Goal: Transaction & Acquisition: Purchase product/service

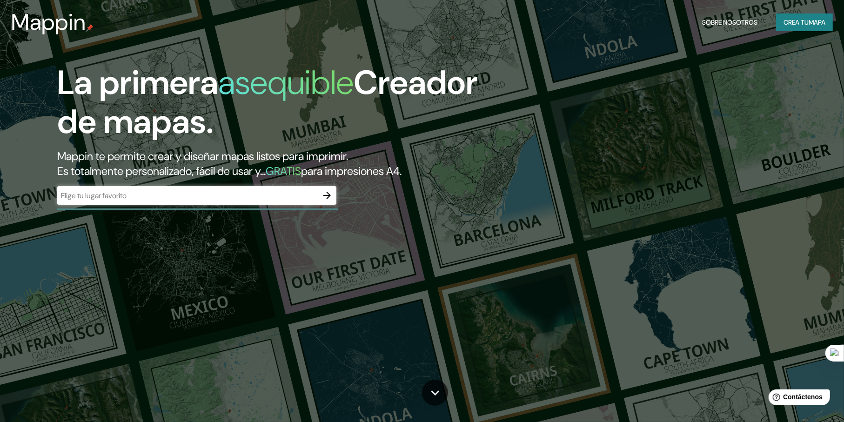
click at [307, 201] on div "​" at bounding box center [196, 195] width 279 height 19
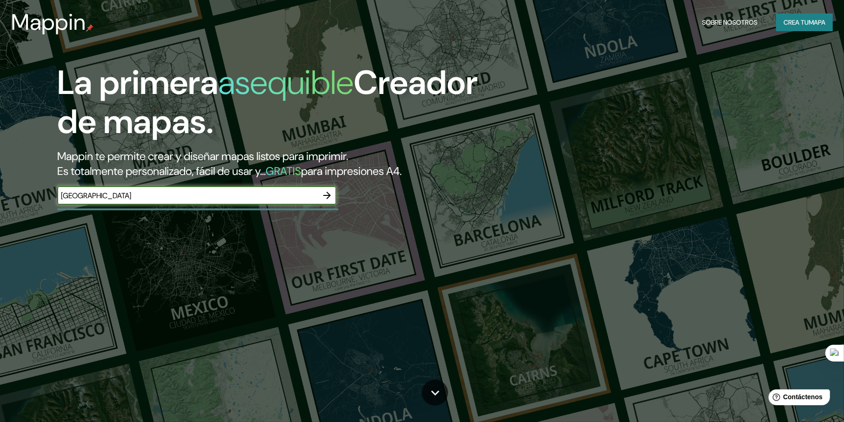
type input "[GEOGRAPHIC_DATA]"
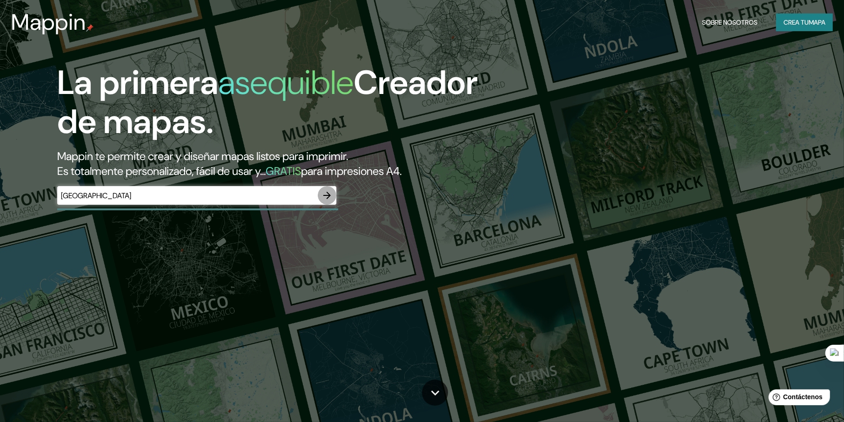
click at [328, 196] on icon "button" at bounding box center [326, 195] width 11 height 11
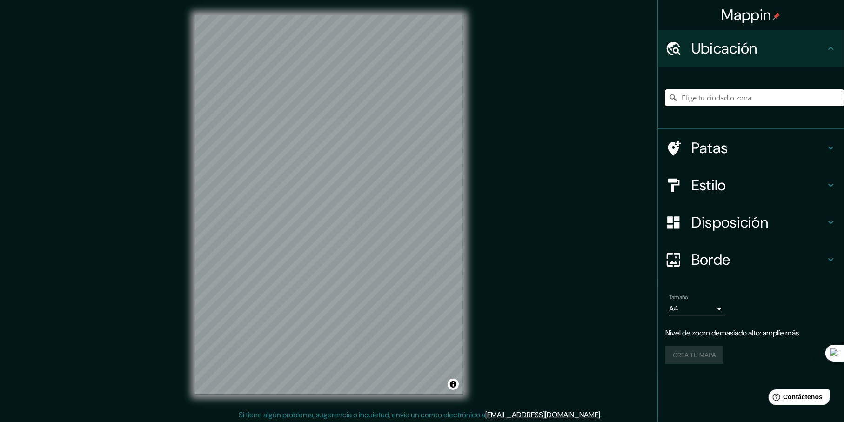
click at [706, 100] on input "Elige tu ciudad o zona" at bounding box center [754, 97] width 179 height 17
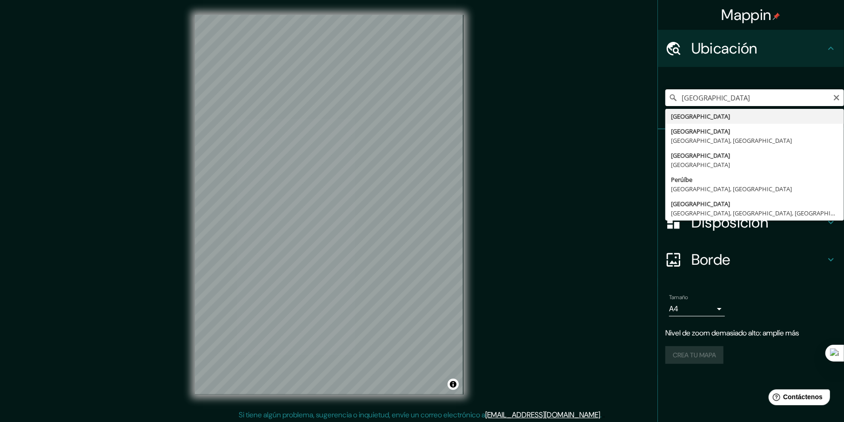
type input "[GEOGRAPHIC_DATA]"
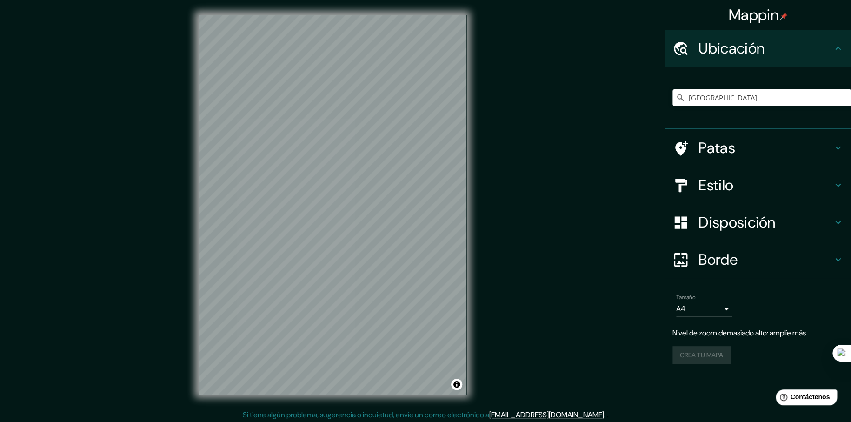
click at [710, 309] on body "Mappin Ubicación [GEOGRAPHIC_DATA] Patas Estilo Disposición Borde Elige un bord…" at bounding box center [425, 211] width 851 height 422
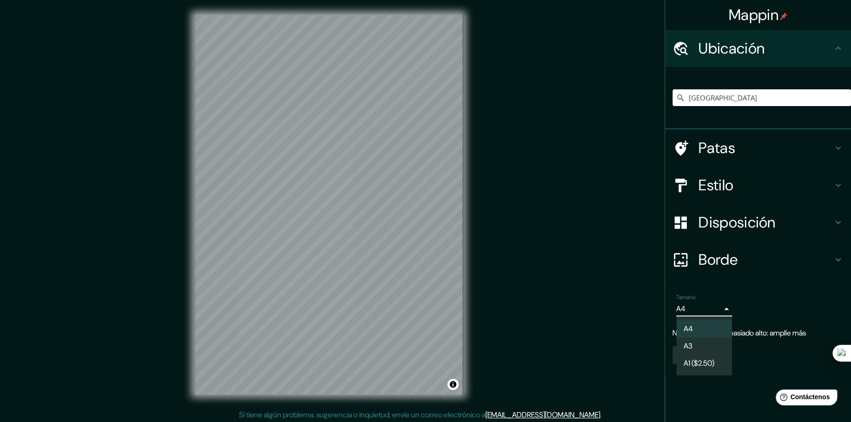
click at [708, 343] on li "A3" at bounding box center [704, 345] width 56 height 17
type input "a4"
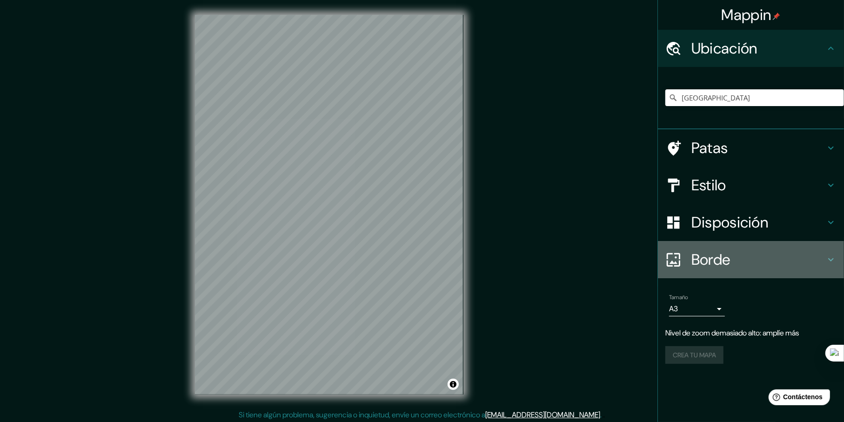
click at [738, 262] on h4 "Borde" at bounding box center [758, 259] width 134 height 19
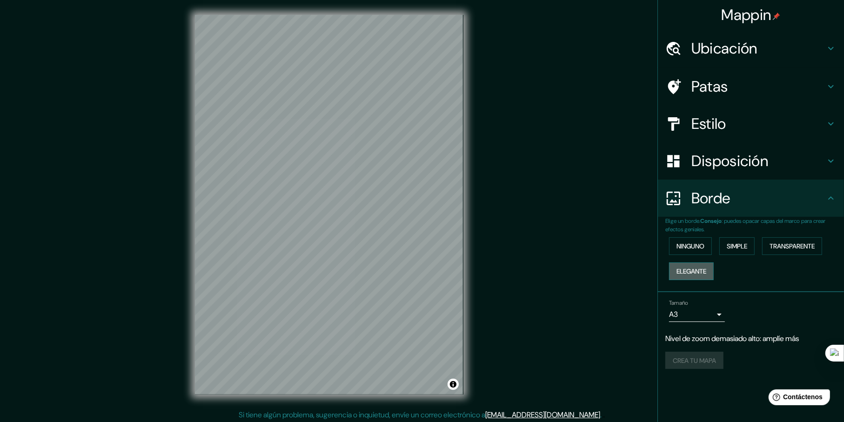
click at [705, 269] on font "Elegante" at bounding box center [691, 271] width 30 height 8
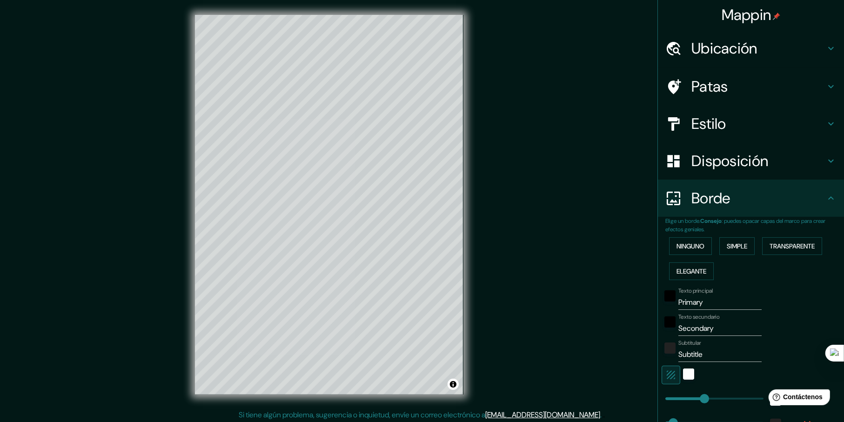
click at [741, 159] on font "Disposición" at bounding box center [729, 161] width 77 height 20
type input "230"
type input "46"
type input "23"
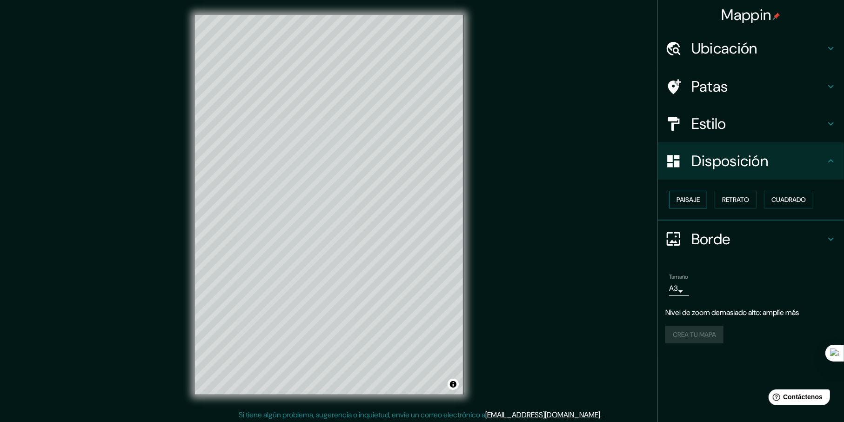
click at [698, 204] on font "Paisaje" at bounding box center [687, 200] width 23 height 12
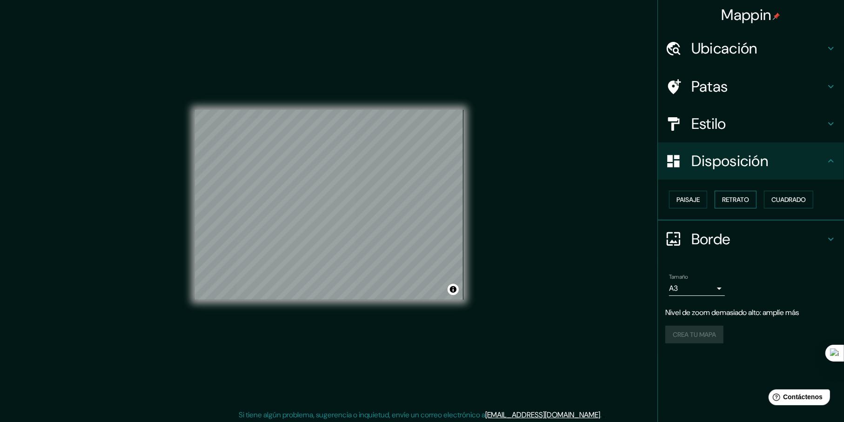
click at [722, 204] on button "Retrato" at bounding box center [736, 200] width 42 height 18
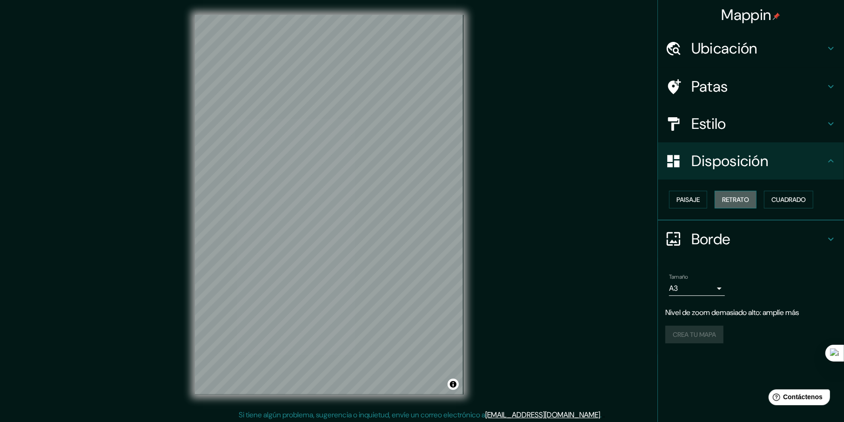
click at [737, 203] on font "Retrato" at bounding box center [735, 199] width 27 height 8
click at [771, 204] on button "Cuadrado" at bounding box center [788, 200] width 49 height 18
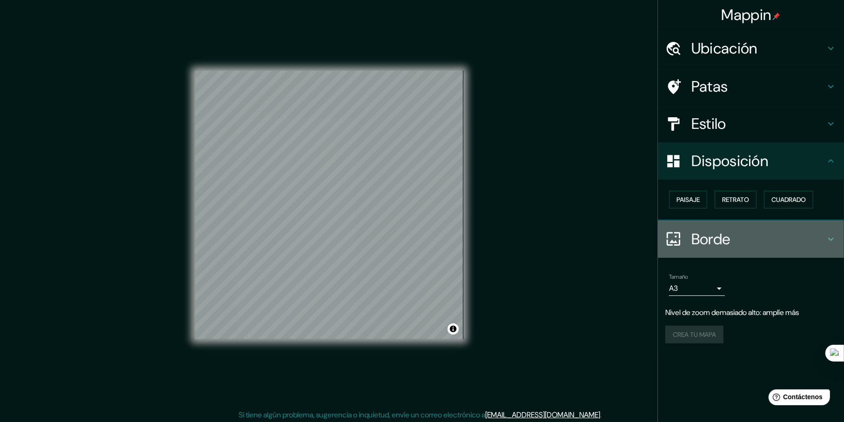
click at [711, 233] on font "Borde" at bounding box center [710, 239] width 39 height 20
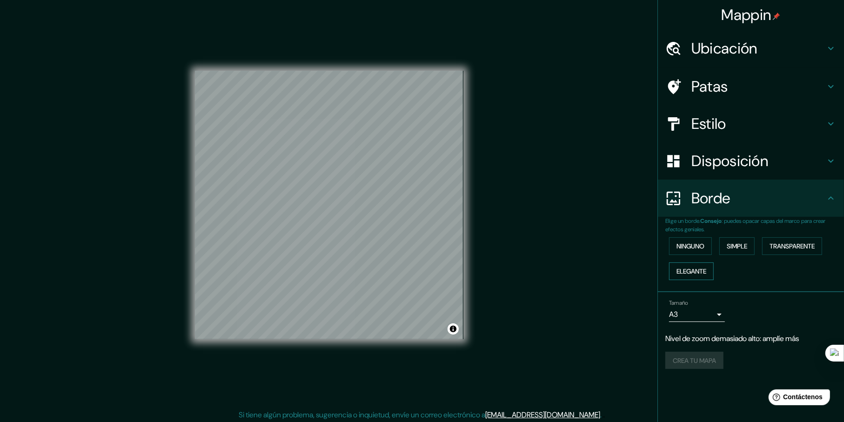
click at [702, 269] on font "Elegante" at bounding box center [691, 271] width 30 height 8
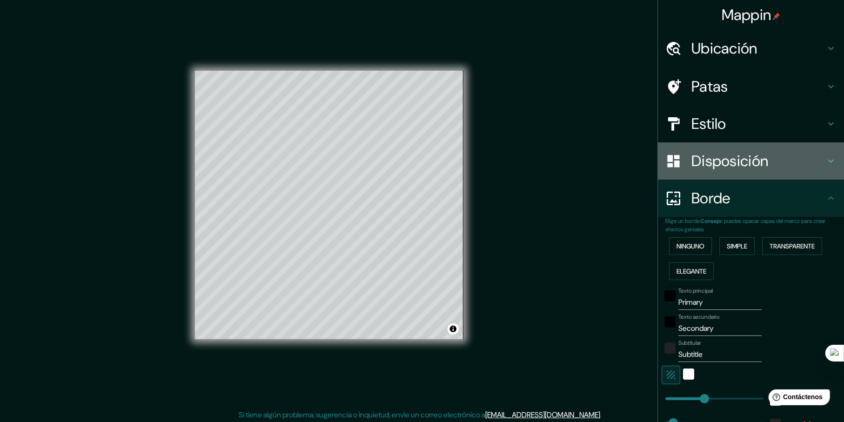
click at [731, 171] on div "Disposición" at bounding box center [751, 160] width 186 height 37
type input "230"
type input "46"
type input "23"
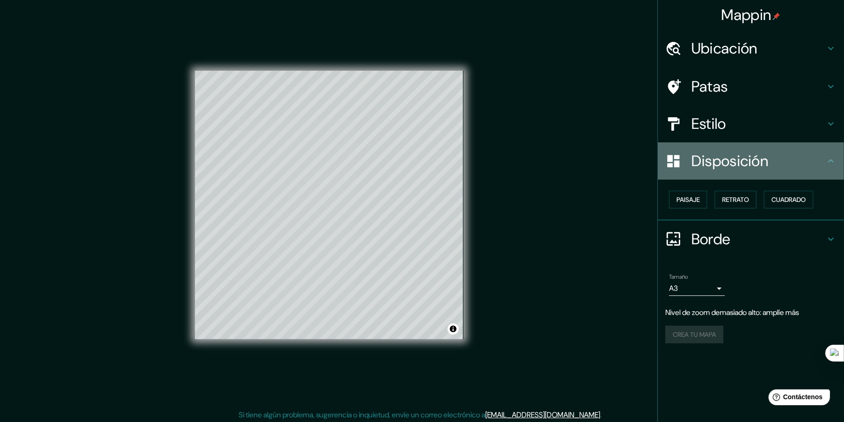
click at [698, 157] on font "Disposición" at bounding box center [729, 161] width 77 height 20
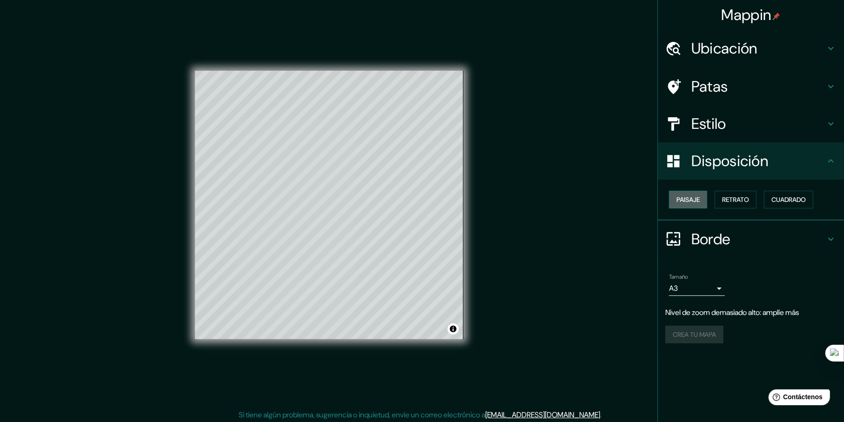
click at [692, 199] on font "Paisaje" at bounding box center [687, 199] width 23 height 8
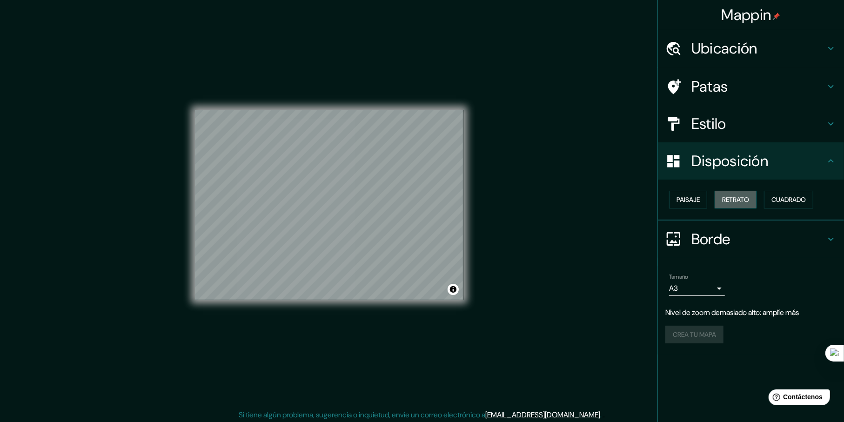
click at [729, 198] on font "Retrato" at bounding box center [735, 199] width 27 height 8
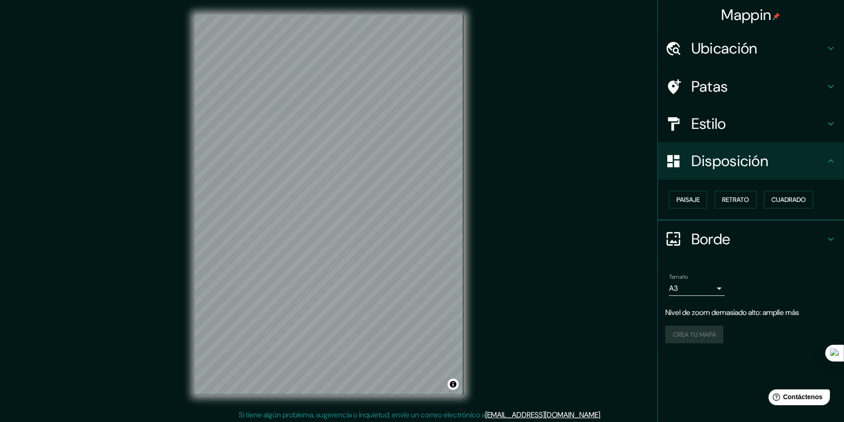
click at [706, 240] on font "Borde" at bounding box center [710, 239] width 39 height 20
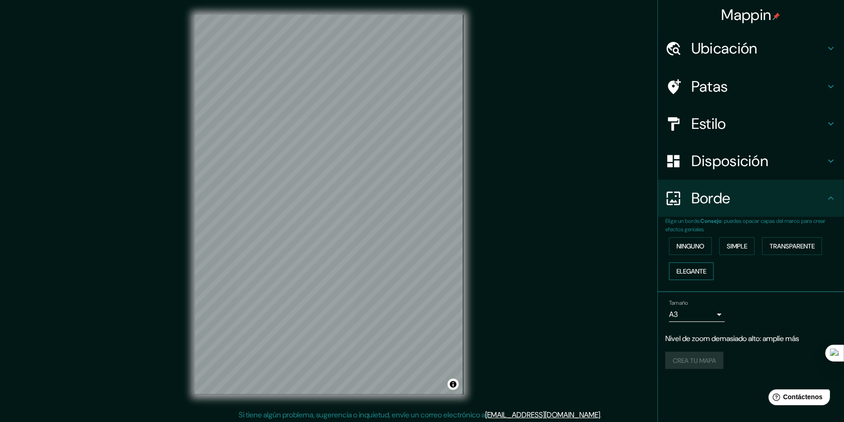
click at [700, 270] on font "Elegante" at bounding box center [691, 271] width 30 height 8
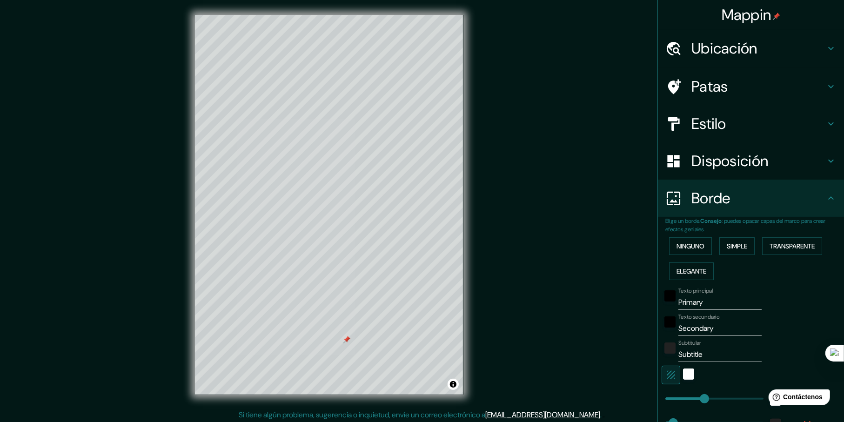
drag, startPoint x: 357, startPoint y: 336, endPoint x: 348, endPoint y: 341, distance: 10.6
click at [348, 341] on div at bounding box center [346, 339] width 7 height 7
click at [734, 124] on h4 "Estilo" at bounding box center [758, 123] width 134 height 19
type input "230"
type input "46"
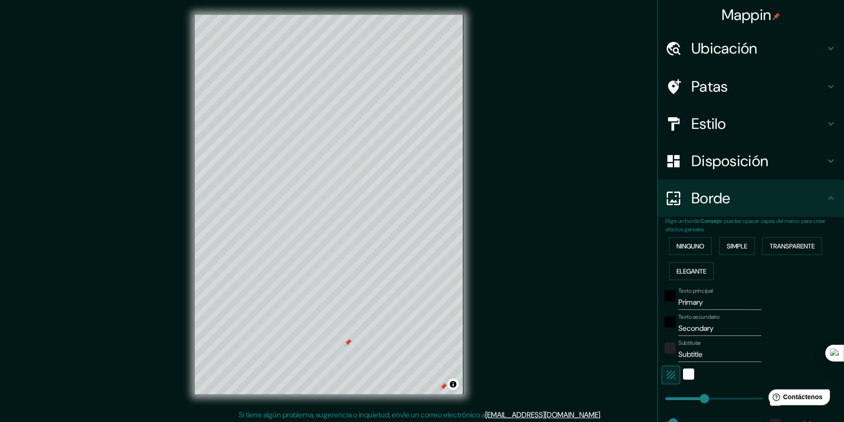
type input "46"
type input "23"
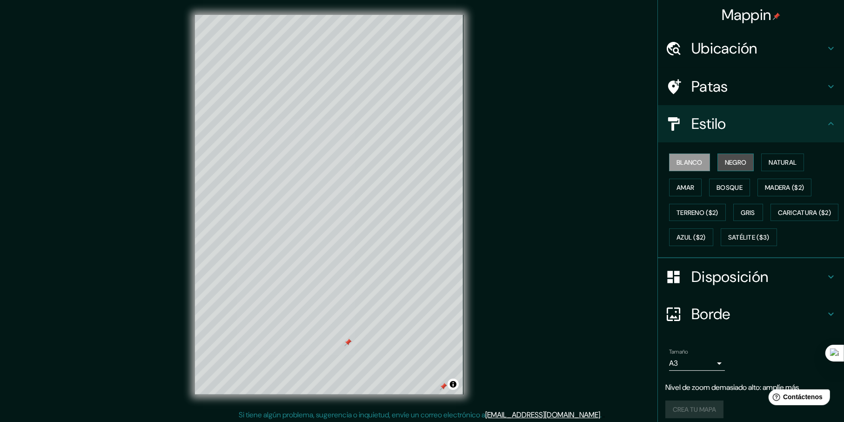
click at [725, 161] on font "Negro" at bounding box center [736, 162] width 22 height 8
click at [769, 160] on font "Natural" at bounding box center [783, 162] width 28 height 8
click at [689, 190] on button "Amar" at bounding box center [685, 188] width 33 height 18
click at [716, 187] on font "Bosque" at bounding box center [729, 187] width 26 height 8
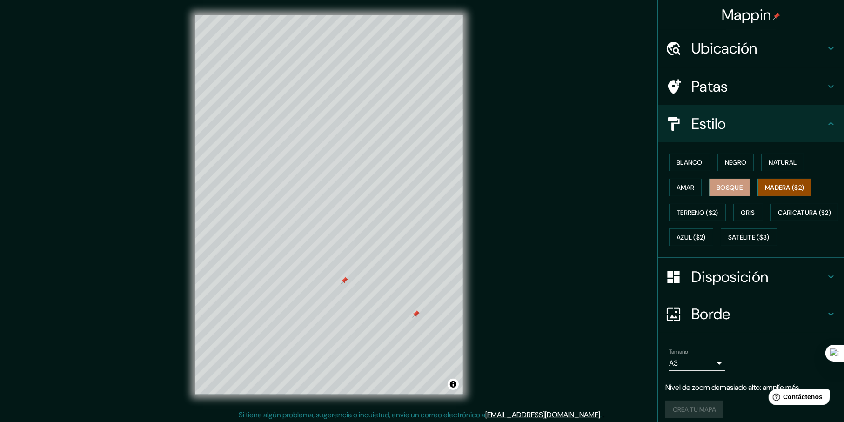
click at [765, 187] on font "Madera ($2)" at bounding box center [784, 187] width 39 height 8
click at [688, 212] on font "Terreno ($2)" at bounding box center [697, 212] width 42 height 8
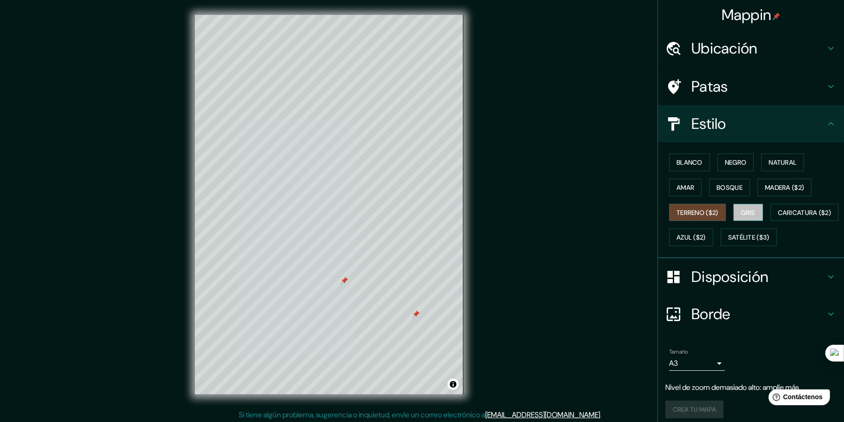
click at [741, 212] on font "Gris" at bounding box center [748, 212] width 14 height 8
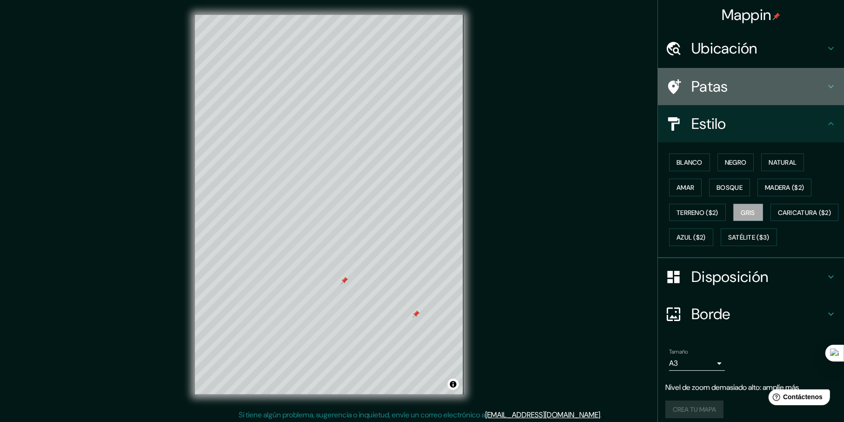
click at [741, 86] on h4 "Patas" at bounding box center [758, 86] width 134 height 19
type input "230"
type input "46"
type input "23"
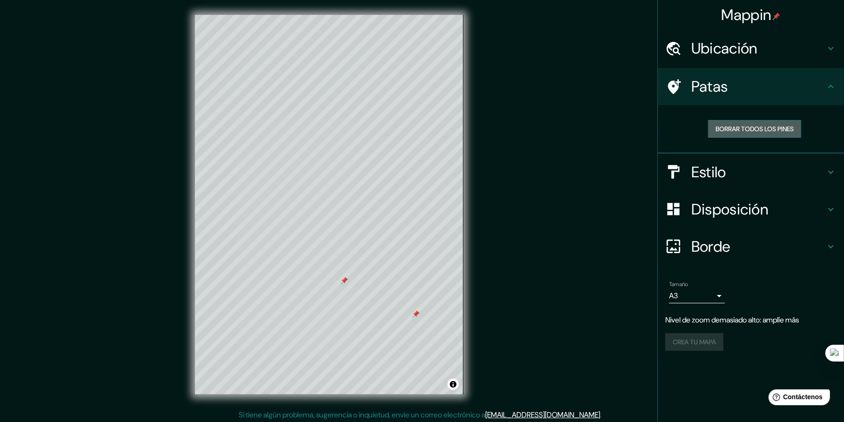
click at [763, 134] on font "Borrar todos los pines" at bounding box center [755, 129] width 78 height 12
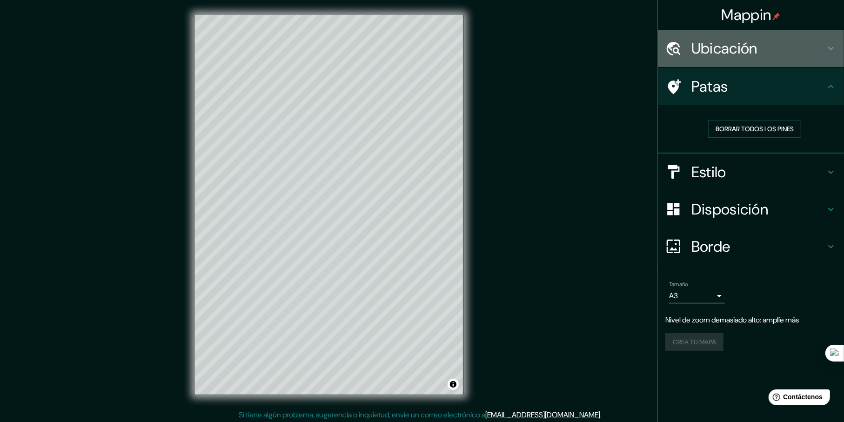
click at [752, 48] on font "Ubicación" at bounding box center [724, 49] width 66 height 20
type input "230"
type input "46"
type input "23"
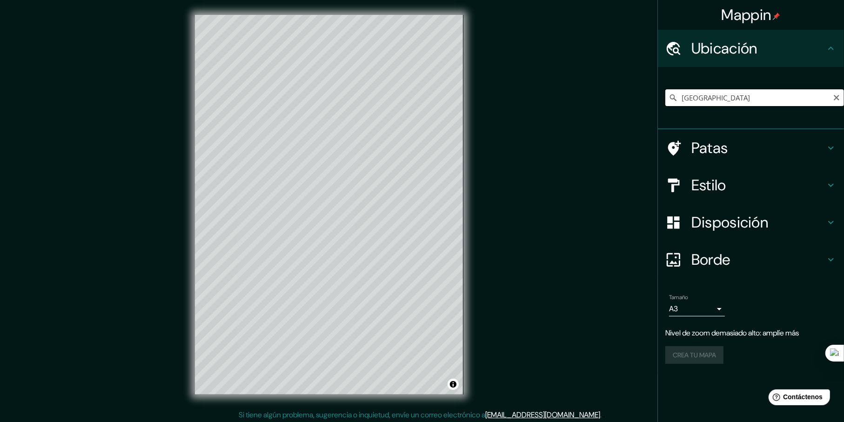
click at [748, 95] on input "[GEOGRAPHIC_DATA]" at bounding box center [754, 97] width 179 height 17
click at [747, 95] on input "[GEOGRAPHIC_DATA]" at bounding box center [754, 97] width 179 height 17
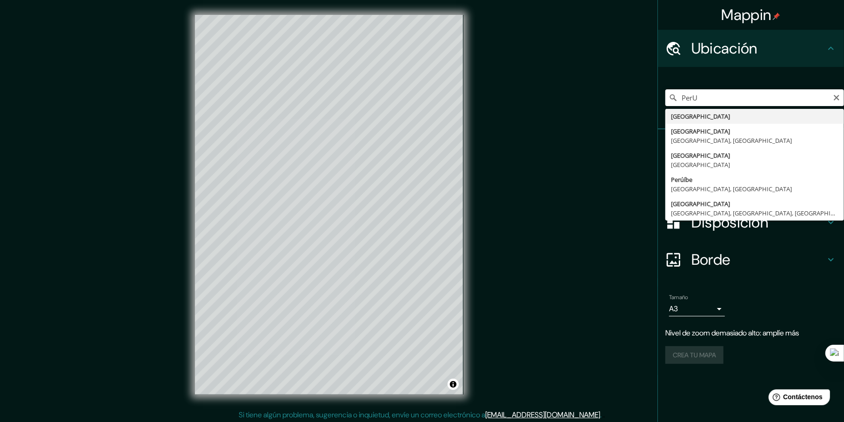
type input "[GEOGRAPHIC_DATA]"
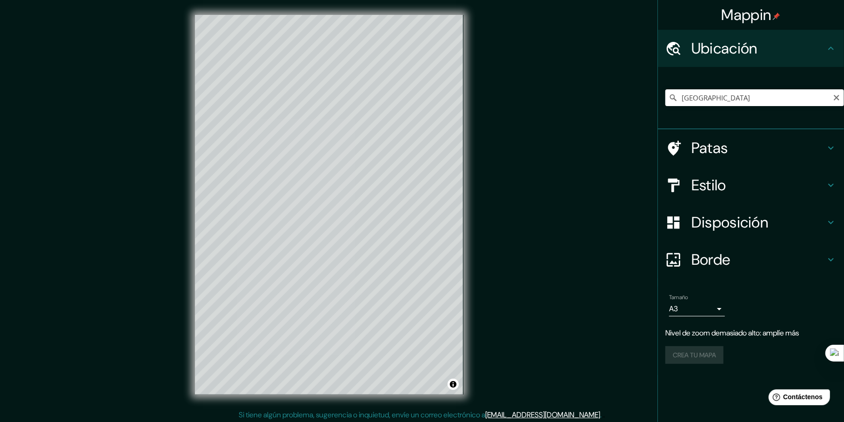
click at [739, 226] on font "Disposición" at bounding box center [729, 223] width 77 height 20
type input "230"
type input "46"
type input "23"
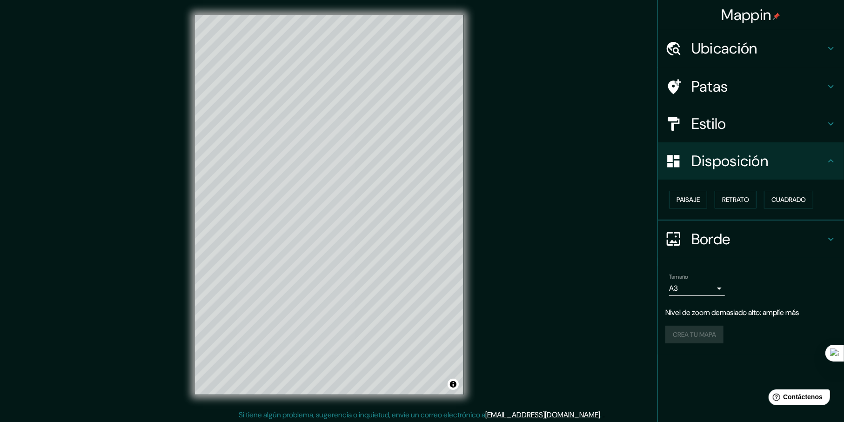
drag, startPoint x: 731, startPoint y: 114, endPoint x: 729, endPoint y: 85, distance: 28.9
click at [731, 114] on div "Estilo" at bounding box center [751, 123] width 186 height 37
type input "230"
type input "46"
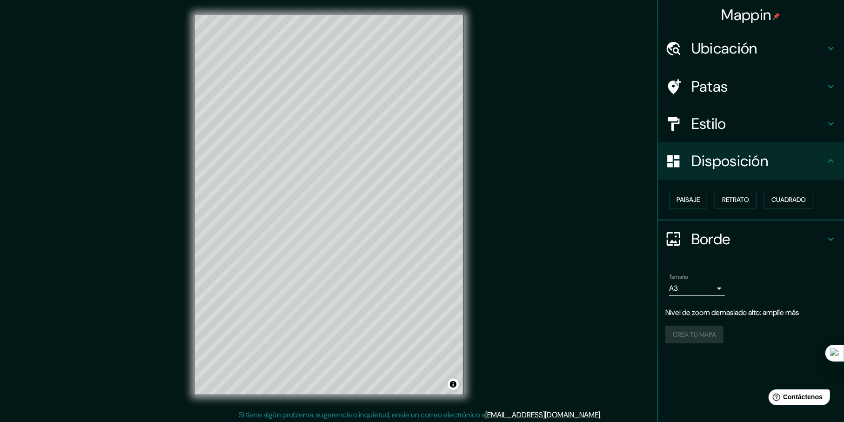
type input "23"
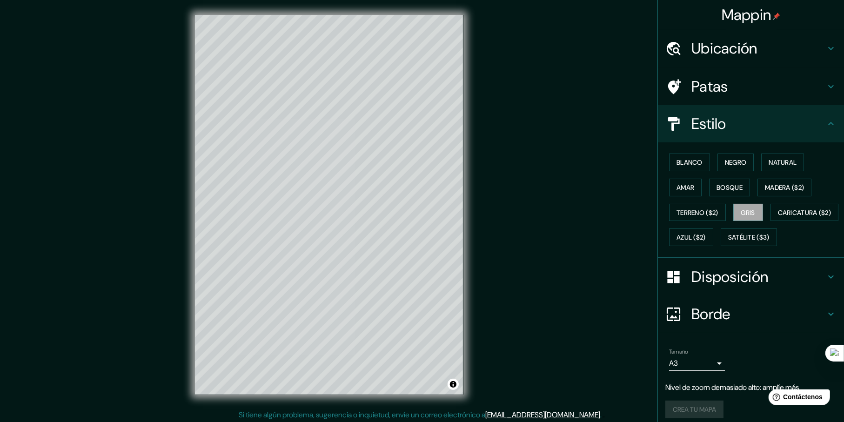
click at [733, 80] on h4 "Patas" at bounding box center [758, 86] width 134 height 19
type input "230"
type input "46"
type input "23"
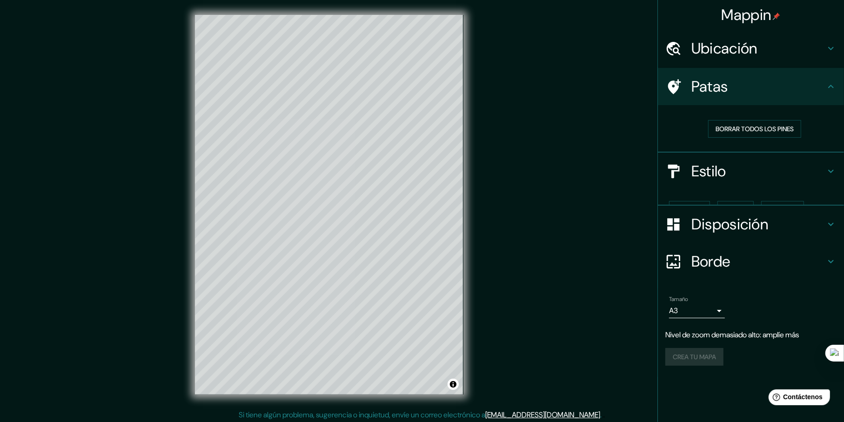
click at [735, 53] on font "Ubicación" at bounding box center [724, 49] width 66 height 20
type input "230"
type input "46"
type input "23"
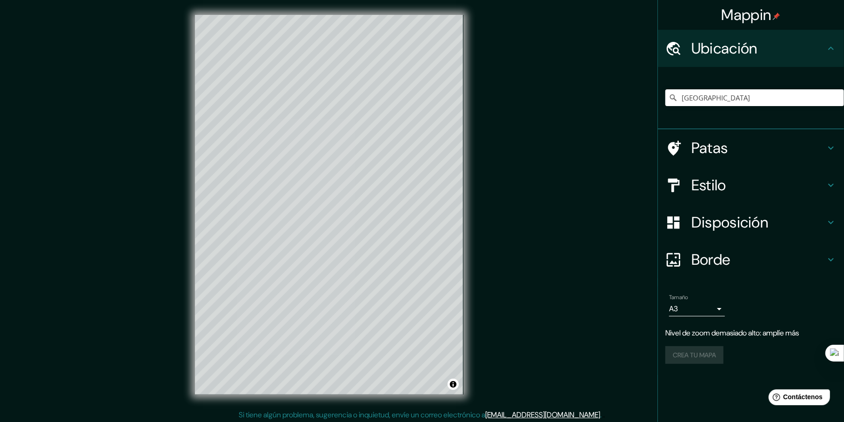
click at [771, 86] on div "[GEOGRAPHIC_DATA]" at bounding box center [754, 97] width 179 height 47
click at [759, 96] on input "[GEOGRAPHIC_DATA]" at bounding box center [754, 97] width 179 height 17
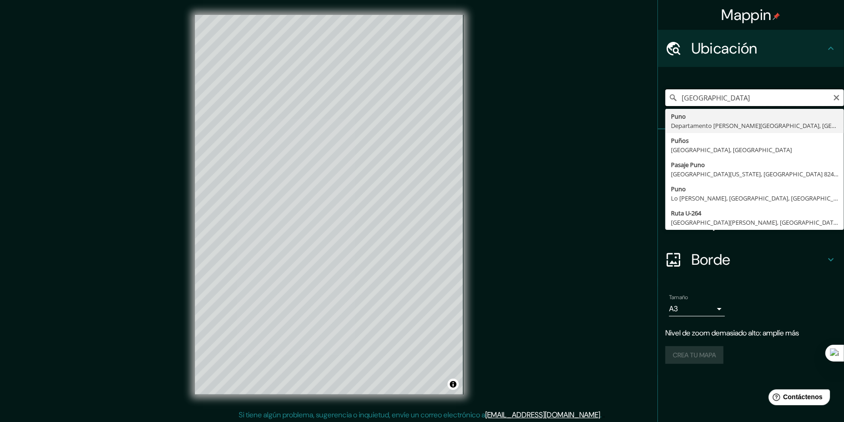
click at [759, 96] on input "[GEOGRAPHIC_DATA]" at bounding box center [754, 97] width 179 height 17
type input "Puno, [GEOGRAPHIC_DATA][PERSON_NAME], [GEOGRAPHIC_DATA]"
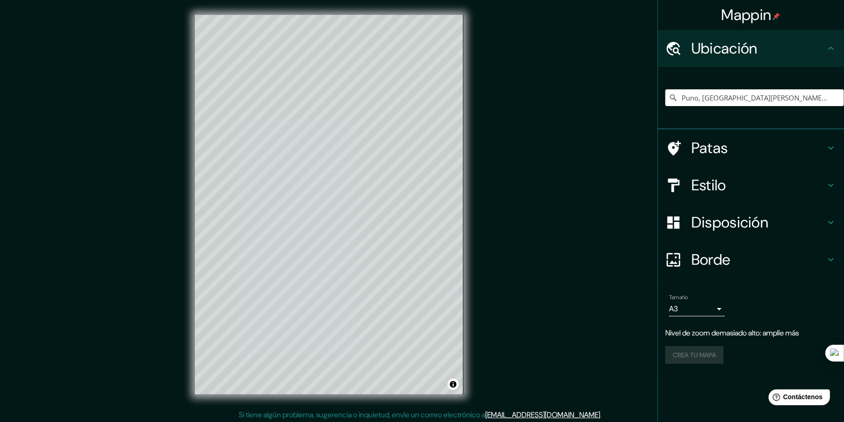
click at [704, 192] on font "Estilo" at bounding box center [708, 185] width 35 height 20
type input "230"
type input "46"
type input "23"
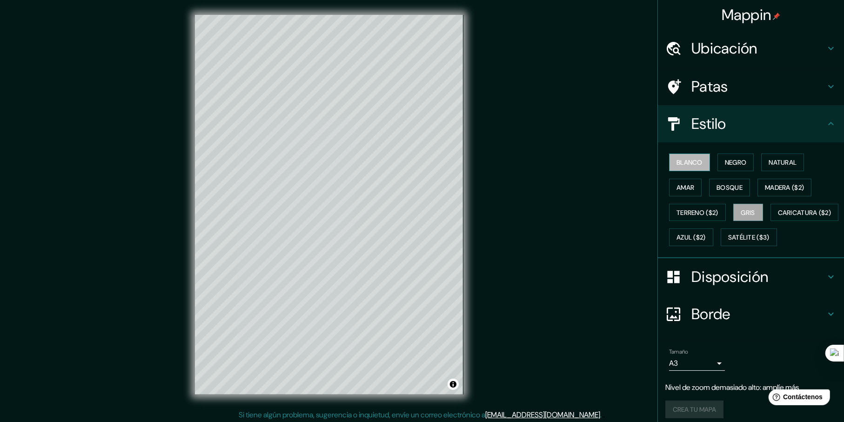
click at [689, 160] on font "Blanco" at bounding box center [689, 162] width 26 height 8
click at [737, 158] on font "Negro" at bounding box center [736, 162] width 22 height 8
click at [769, 162] on font "Natural" at bounding box center [783, 162] width 28 height 8
click at [741, 211] on font "Gris" at bounding box center [748, 212] width 14 height 8
click at [683, 183] on font "Amar" at bounding box center [685, 187] width 18 height 8
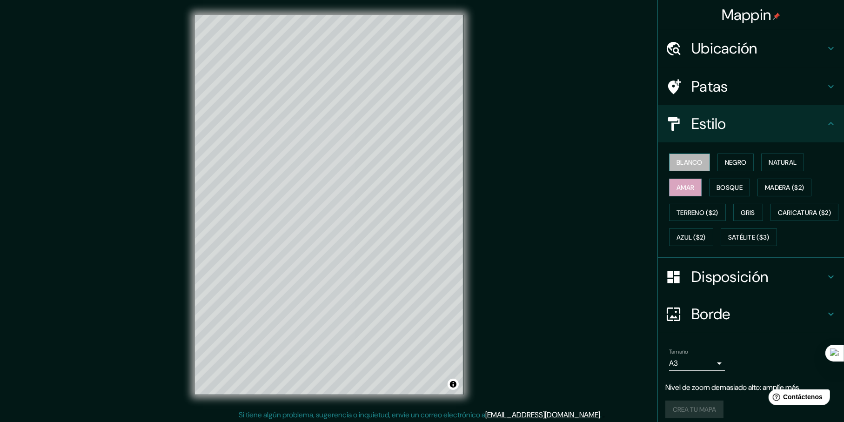
click at [690, 165] on font "Blanco" at bounding box center [689, 162] width 26 height 8
click at [770, 186] on font "Madera ($2)" at bounding box center [784, 187] width 39 height 8
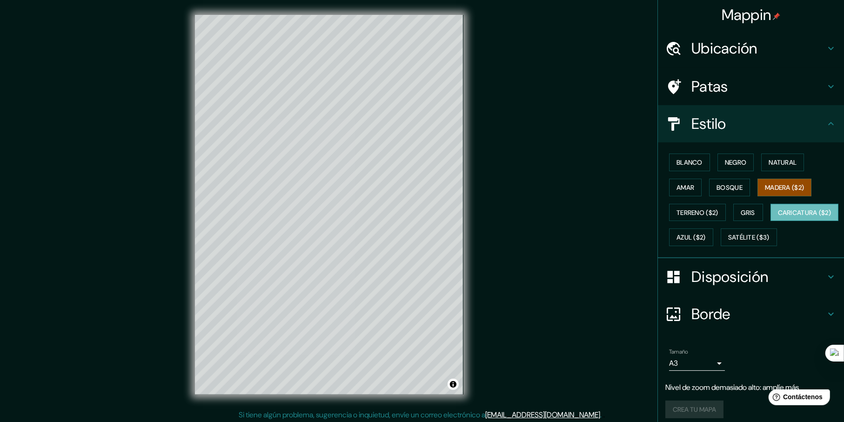
click at [778, 217] on font "Caricatura ($2)" at bounding box center [805, 212] width 54 height 8
click at [687, 213] on font "Terreno ($2)" at bounding box center [697, 212] width 42 height 8
